Goal: Task Accomplishment & Management: Use online tool/utility

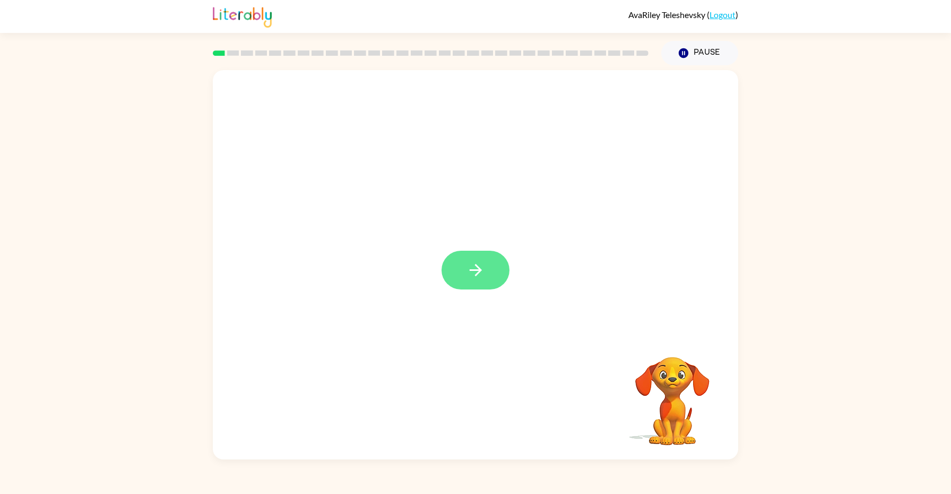
click at [486, 274] on button "button" at bounding box center [476, 270] width 68 height 39
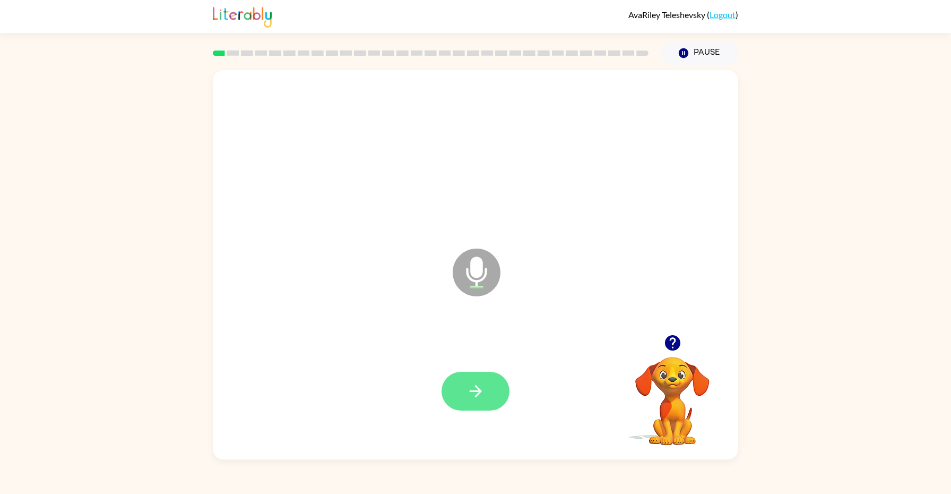
click at [470, 390] on icon "button" at bounding box center [475, 391] width 12 height 12
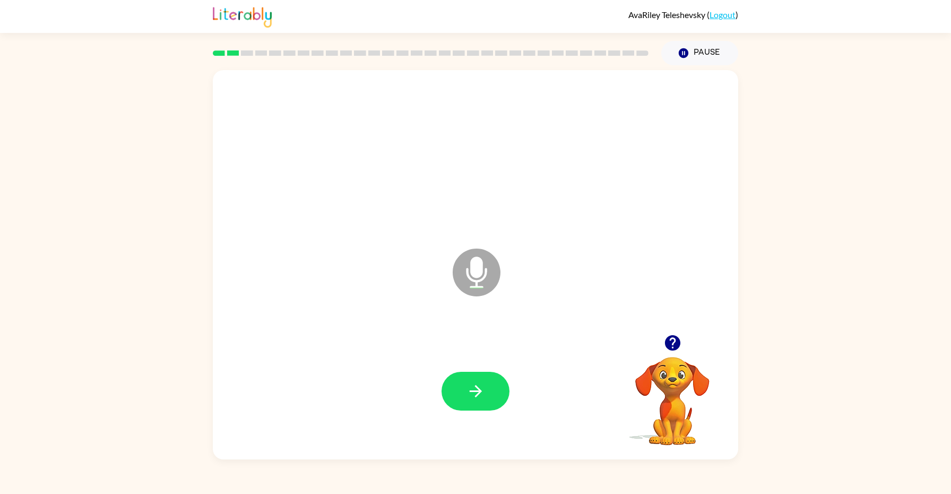
click at [470, 390] on icon "button" at bounding box center [475, 391] width 12 height 12
click at [430, 370] on div at bounding box center [476, 391] width 504 height 116
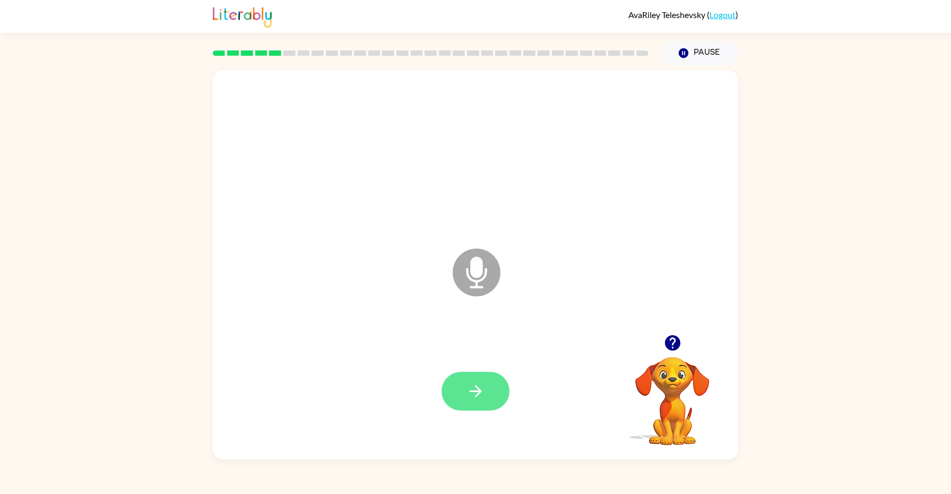
click at [454, 383] on button "button" at bounding box center [476, 391] width 68 height 39
